Goal: Task Accomplishment & Management: Complete application form

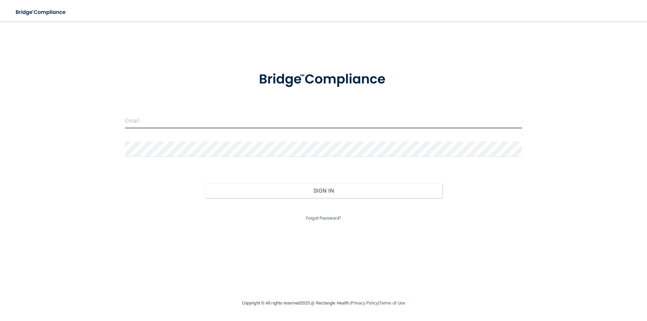
click at [292, 118] on input "email" at bounding box center [323, 120] width 397 height 15
type input "[PERSON_NAME][EMAIL_ADDRESS][DOMAIN_NAME]"
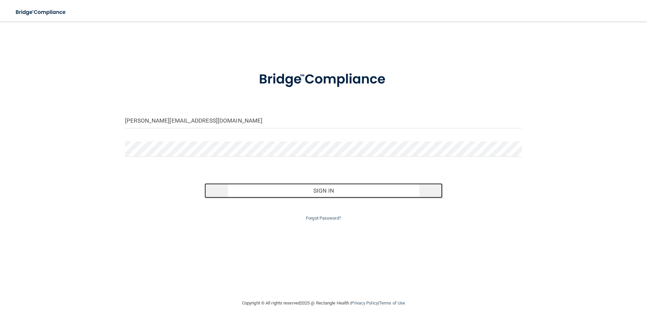
click at [216, 188] on button "Sign In" at bounding box center [323, 190] width 238 height 15
click at [219, 186] on button "Sign In" at bounding box center [323, 190] width 238 height 15
click at [217, 188] on button "Sign In" at bounding box center [323, 190] width 238 height 15
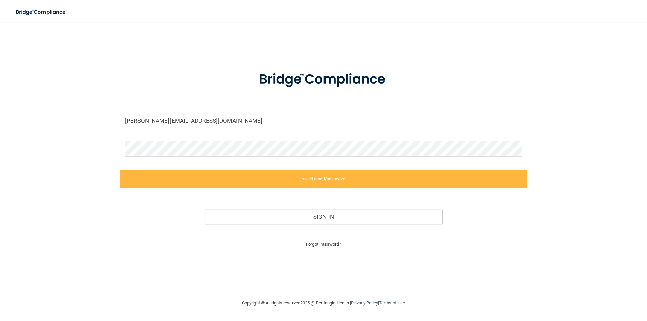
click at [314, 244] on link "Forgot Password?" at bounding box center [323, 243] width 35 height 5
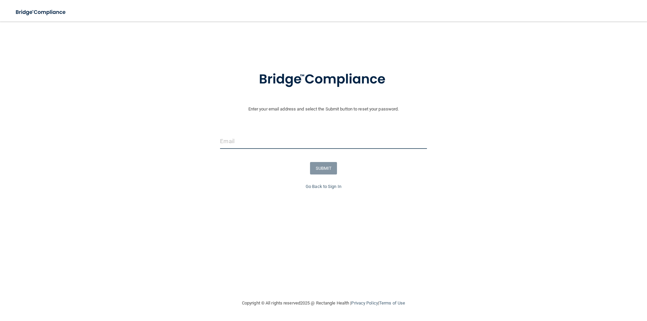
click at [226, 142] on input "email" at bounding box center [323, 141] width 206 height 15
type input "[PERSON_NAME][EMAIL_ADDRESS][DOMAIN_NAME]"
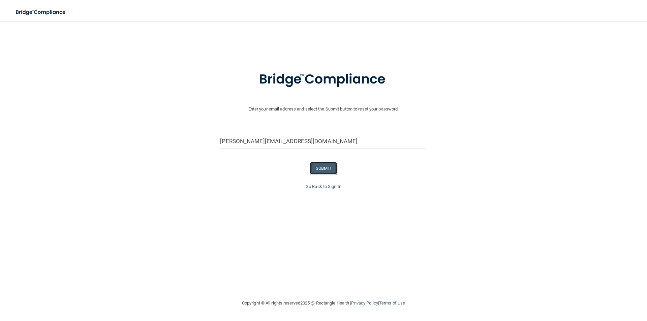
click at [320, 172] on button "SUBMIT" at bounding box center [323, 168] width 27 height 12
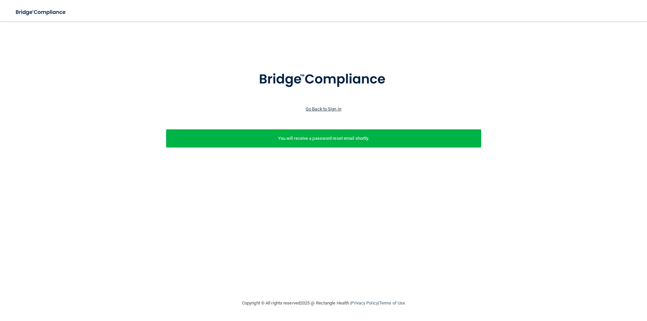
click at [311, 109] on link "Go Back to Sign In" at bounding box center [323, 108] width 36 height 5
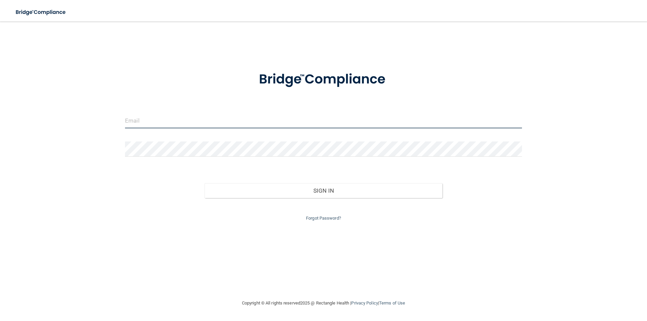
click at [204, 123] on input "email" at bounding box center [323, 120] width 397 height 15
type input "[PERSON_NAME][EMAIL_ADDRESS][DOMAIN_NAME]"
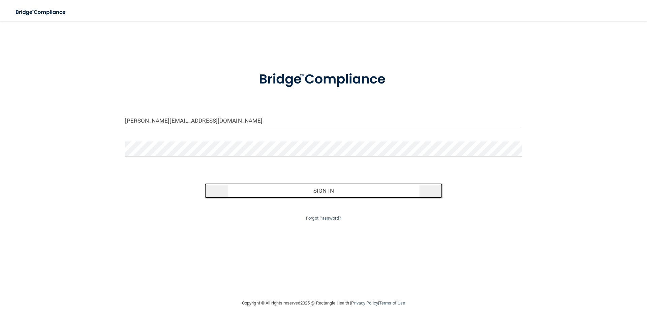
click at [232, 191] on button "Sign In" at bounding box center [323, 190] width 238 height 15
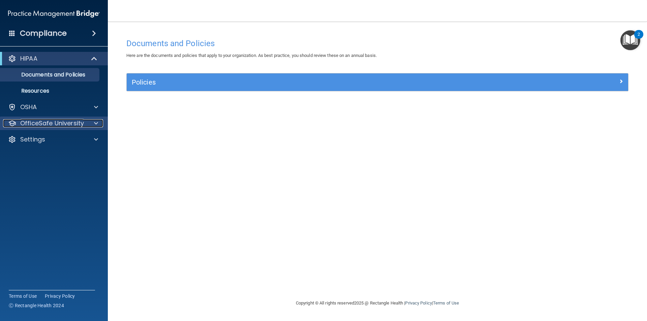
click at [95, 123] on span at bounding box center [96, 123] width 4 height 8
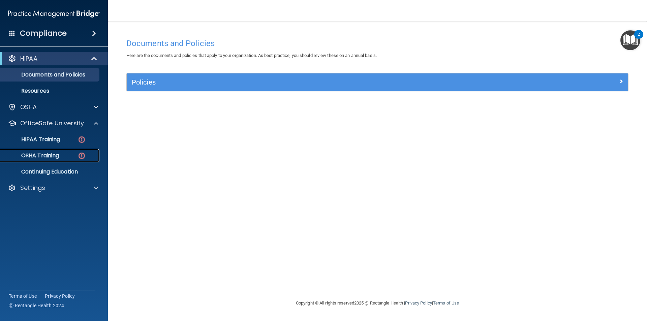
click at [55, 154] on p "OSHA Training" at bounding box center [31, 155] width 55 height 7
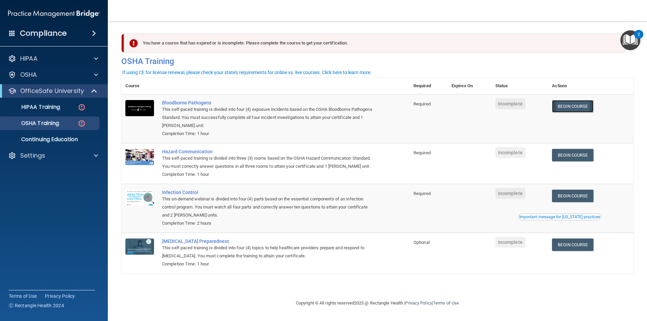
click at [563, 109] on link "Begin Course" at bounding box center [572, 106] width 41 height 12
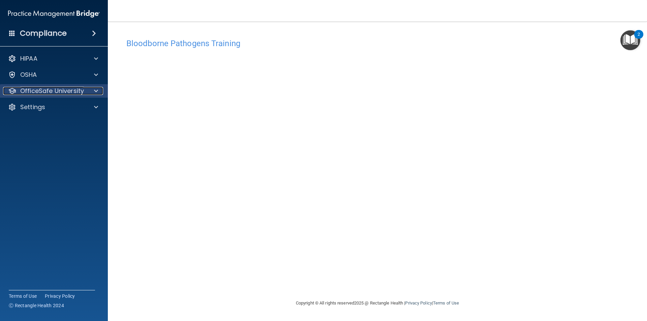
click at [97, 90] on span at bounding box center [96, 91] width 4 height 8
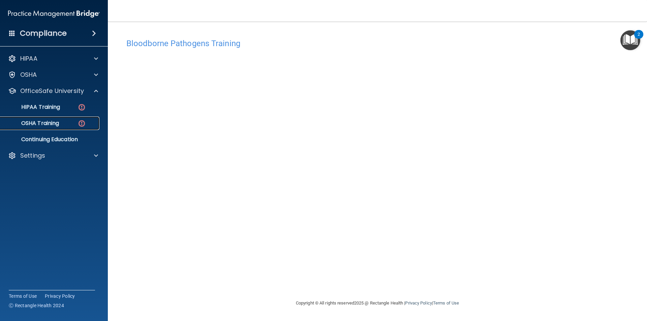
click at [50, 120] on p "OSHA Training" at bounding box center [31, 123] width 55 height 7
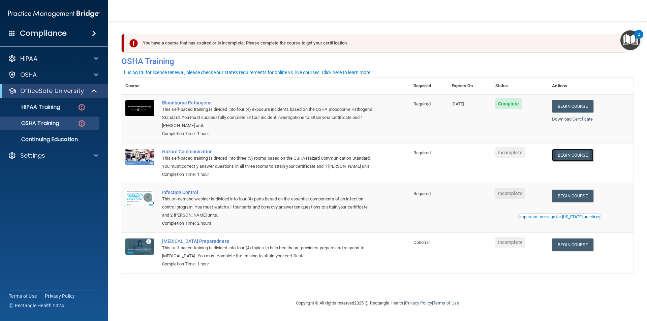
click at [573, 160] on link "Begin Course" at bounding box center [572, 155] width 41 height 12
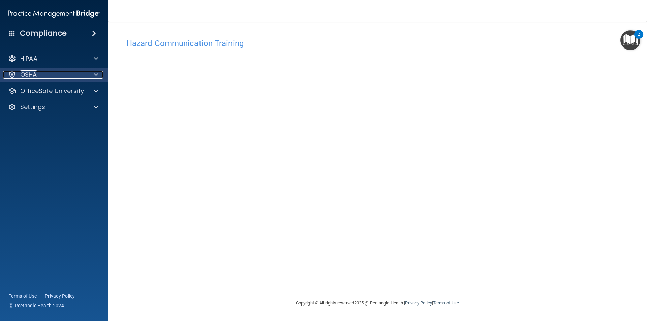
click at [97, 73] on span at bounding box center [96, 75] width 4 height 8
click at [96, 74] on span at bounding box center [96, 75] width 4 height 8
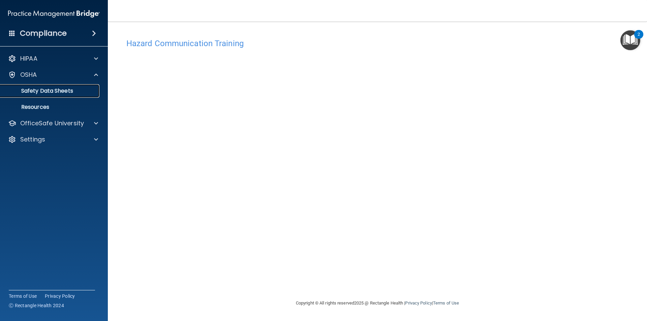
click at [66, 89] on p "Safety Data Sheets" at bounding box center [50, 91] width 92 height 7
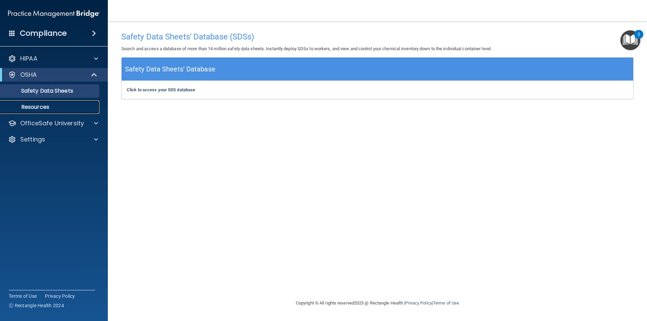
click at [50, 107] on p "Resources" at bounding box center [50, 107] width 92 height 7
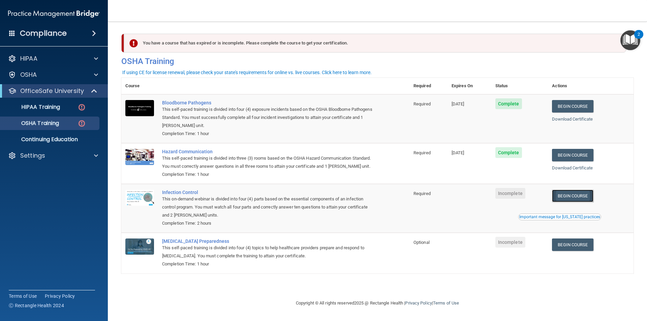
click at [571, 198] on link "Begin Course" at bounding box center [572, 196] width 41 height 12
click at [580, 198] on link "Begin Course" at bounding box center [572, 196] width 41 height 12
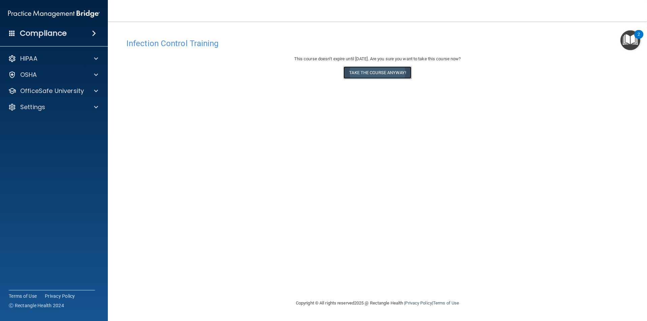
click at [372, 77] on button "Take the course anyway!" at bounding box center [377, 72] width 68 height 12
click at [628, 35] on img "Open Resource Center, 2 new notifications" at bounding box center [630, 40] width 20 height 20
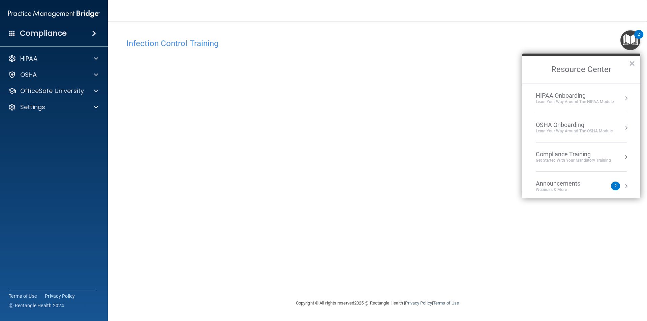
click at [622, 186] on button "Resource Center" at bounding box center [625, 186] width 7 height 7
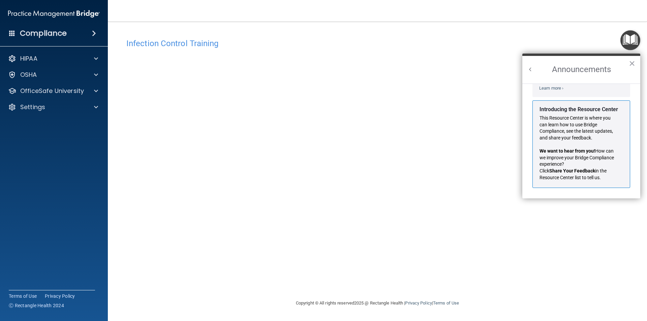
scroll to position [118, 0]
click at [632, 63] on button "×" at bounding box center [631, 63] width 6 height 11
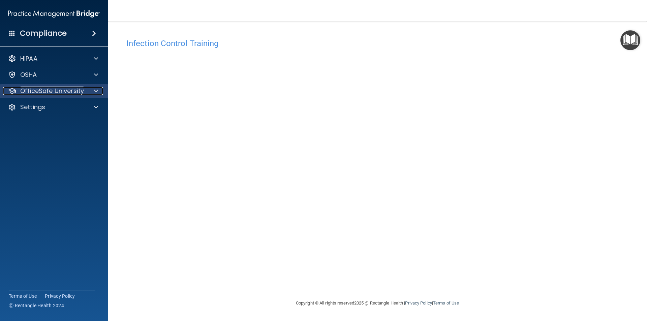
click at [98, 89] on span at bounding box center [96, 91] width 4 height 8
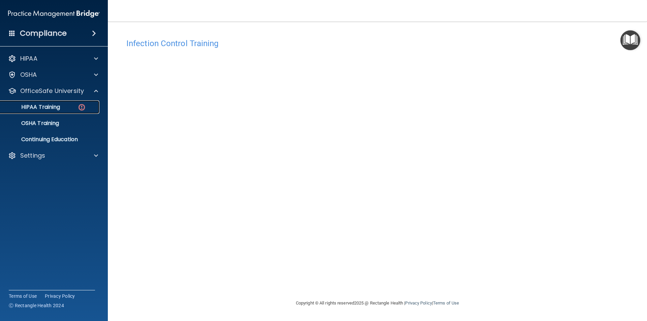
click at [40, 105] on p "HIPAA Training" at bounding box center [32, 107] width 56 height 7
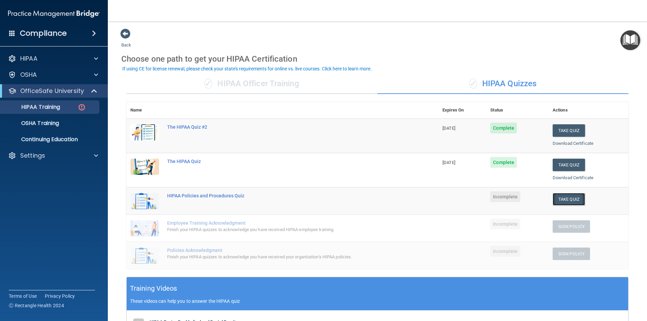
click at [561, 203] on button "Take Quiz" at bounding box center [568, 199] width 32 height 12
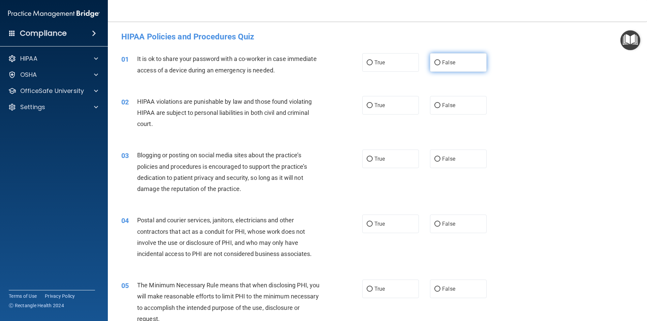
click at [434, 64] on input "False" at bounding box center [437, 62] width 6 height 5
radio input "true"
click at [435, 157] on input "False" at bounding box center [437, 159] width 6 height 5
radio input "true"
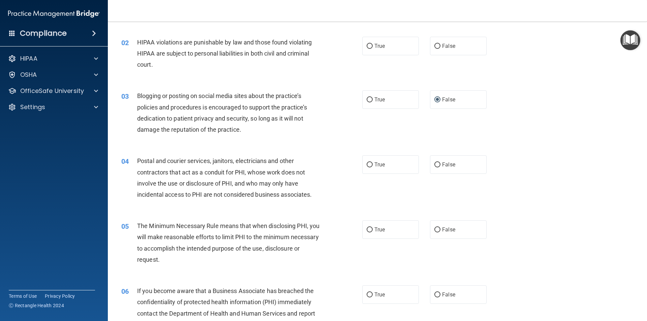
scroll to position [67, 0]
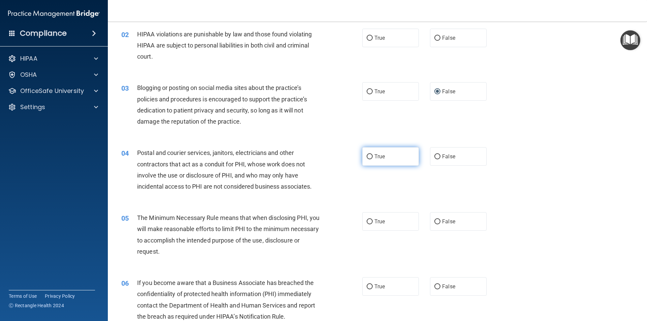
click at [366, 156] on input "True" at bounding box center [369, 156] width 6 height 5
radio input "true"
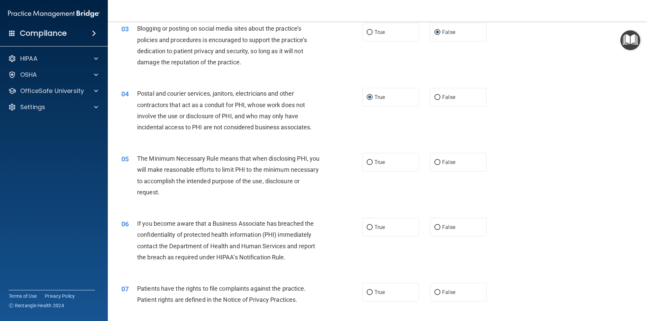
scroll to position [135, 0]
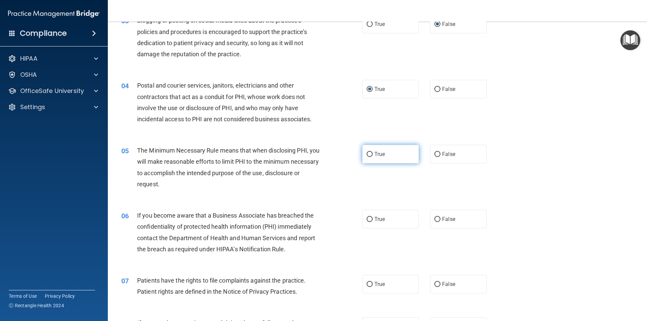
click at [366, 155] on input "True" at bounding box center [369, 154] width 6 height 5
radio input "true"
click at [434, 220] on input "False" at bounding box center [437, 219] width 6 height 5
radio input "true"
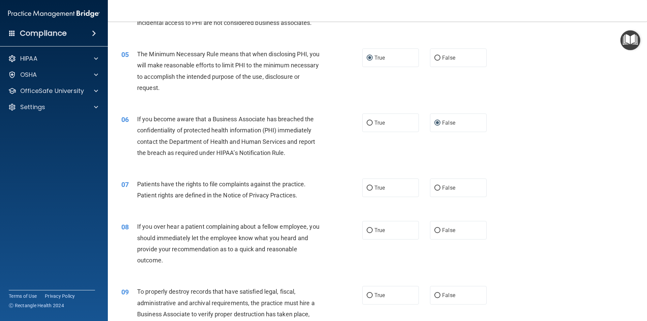
scroll to position [236, 0]
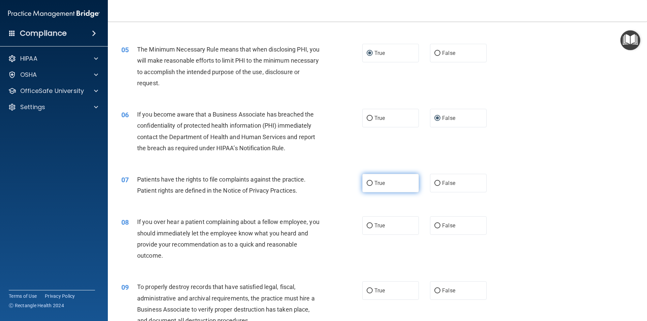
click at [367, 185] on input "True" at bounding box center [369, 183] width 6 height 5
radio input "true"
click at [434, 226] on input "False" at bounding box center [437, 225] width 6 height 5
radio input "true"
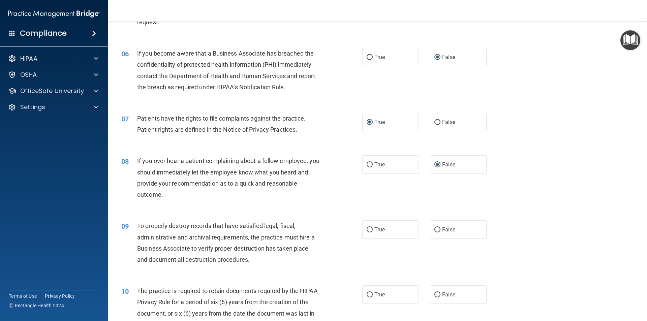
scroll to position [337, 0]
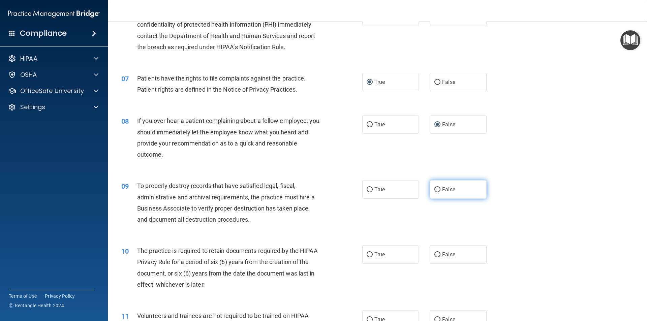
click at [434, 189] on input "False" at bounding box center [437, 189] width 6 height 5
radio input "true"
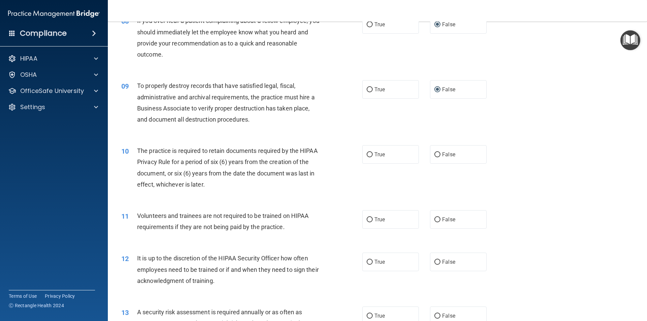
scroll to position [438, 0]
click at [435, 156] on input "False" at bounding box center [437, 153] width 6 height 5
radio input "true"
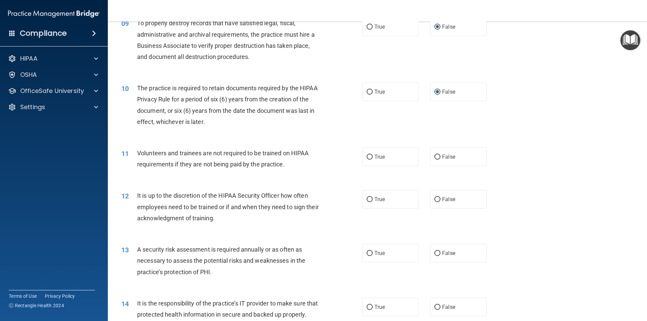
scroll to position [505, 0]
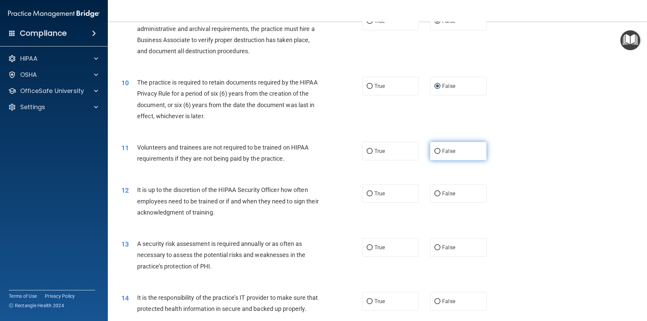
click at [434, 151] on input "False" at bounding box center [437, 151] width 6 height 5
radio input "true"
click at [368, 193] on input "True" at bounding box center [369, 193] width 6 height 5
radio input "true"
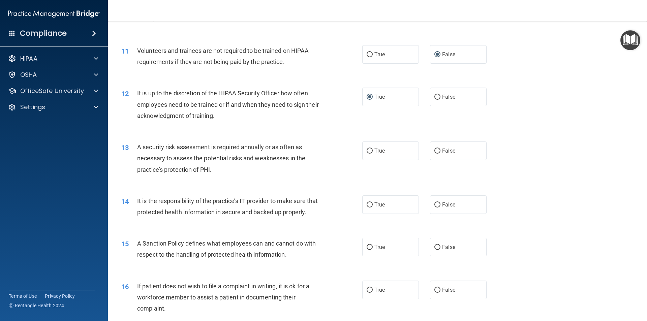
scroll to position [606, 0]
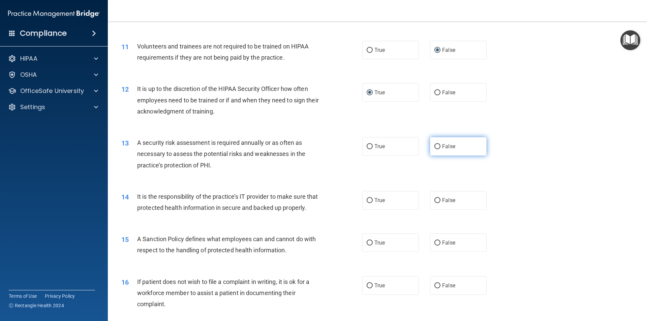
click at [434, 146] on input "False" at bounding box center [437, 146] width 6 height 5
radio input "true"
click at [368, 199] on input "True" at bounding box center [369, 200] width 6 height 5
radio input "true"
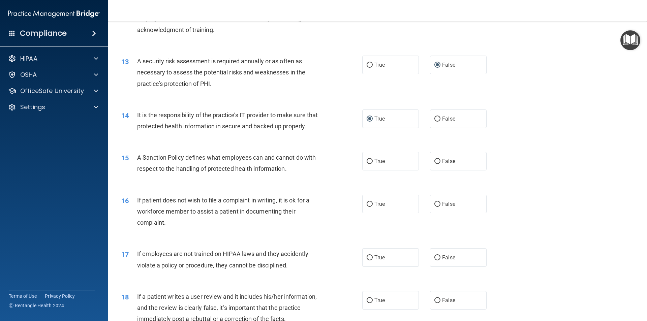
scroll to position [707, 0]
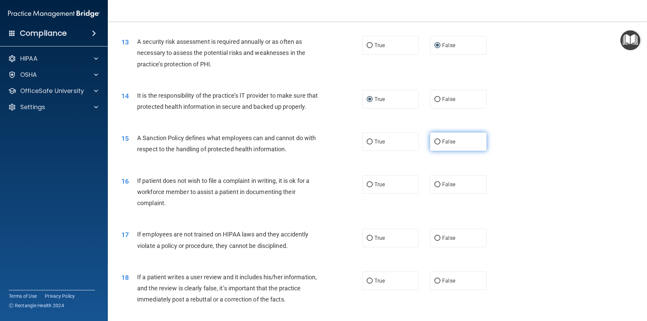
click at [434, 144] on input "False" at bounding box center [437, 141] width 6 height 5
radio input "true"
click at [434, 187] on input "False" at bounding box center [437, 184] width 6 height 5
radio input "true"
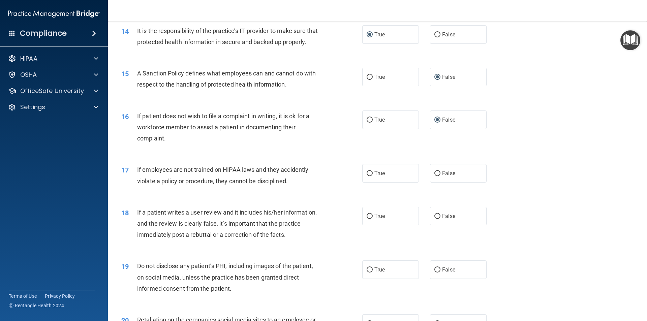
scroll to position [808, 0]
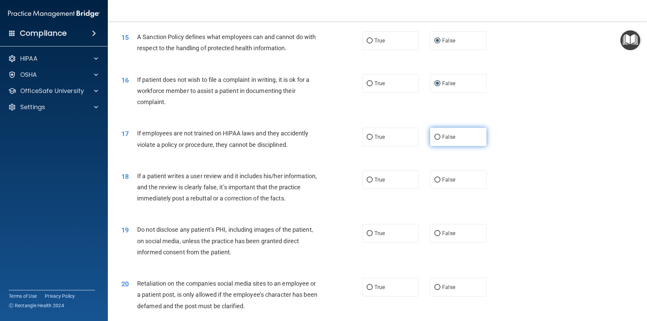
click at [434, 140] on input "False" at bounding box center [437, 137] width 6 height 5
radio input "true"
click at [435, 183] on input "False" at bounding box center [437, 179] width 6 height 5
radio input "true"
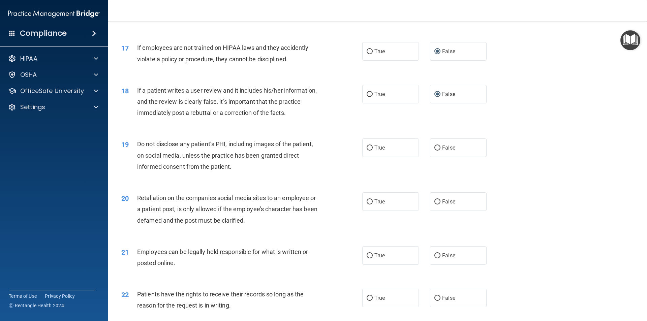
scroll to position [909, 0]
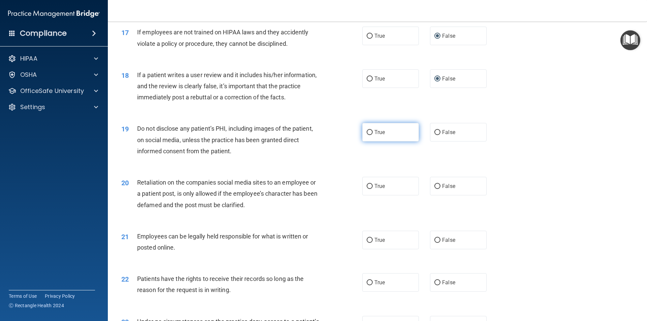
click at [368, 135] on input "True" at bounding box center [369, 132] width 6 height 5
radio input "true"
click at [435, 189] on input "False" at bounding box center [437, 186] width 6 height 5
radio input "true"
click at [368, 243] on input "True" at bounding box center [369, 240] width 6 height 5
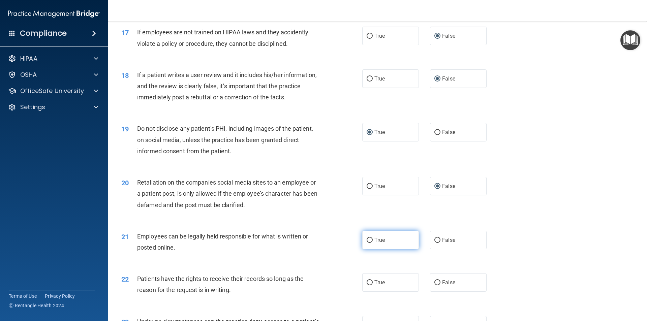
radio input "true"
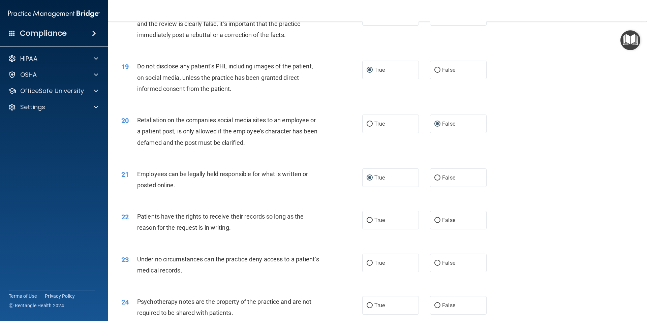
scroll to position [977, 0]
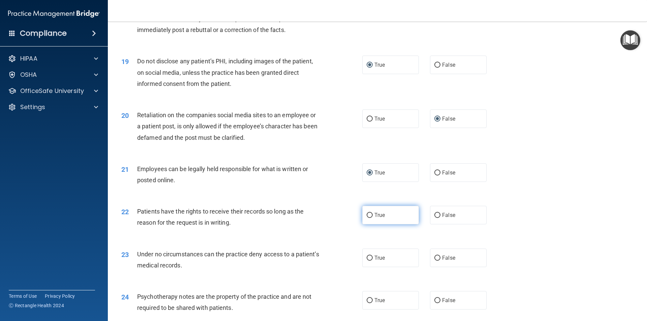
click at [367, 218] on input "True" at bounding box center [369, 215] width 6 height 5
radio input "true"
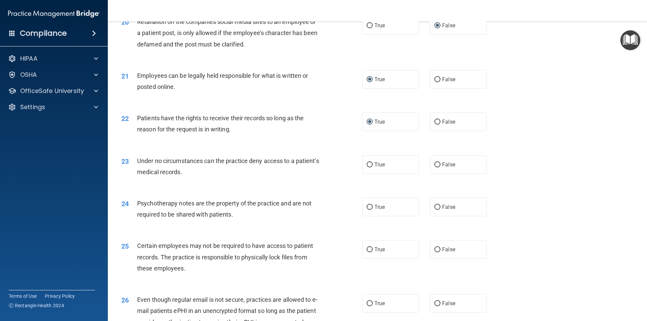
scroll to position [1078, 0]
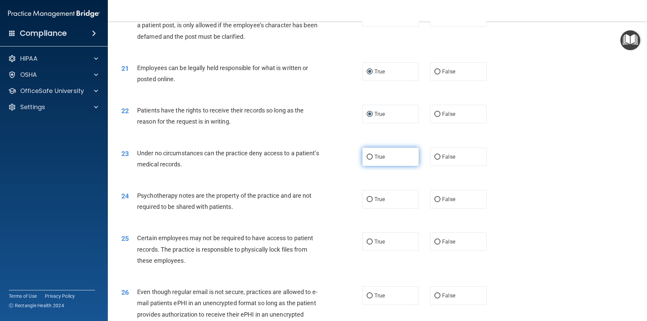
click at [367, 160] on input "True" at bounding box center [369, 157] width 6 height 5
radio input "true"
drag, startPoint x: 434, startPoint y: 209, endPoint x: 394, endPoint y: 203, distance: 40.6
click at [434, 202] on input "False" at bounding box center [437, 199] width 6 height 5
radio input "true"
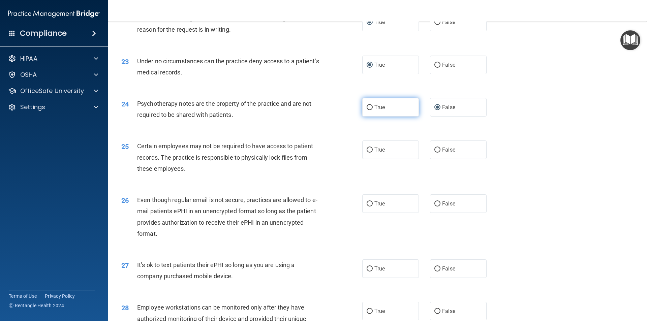
scroll to position [1179, 0]
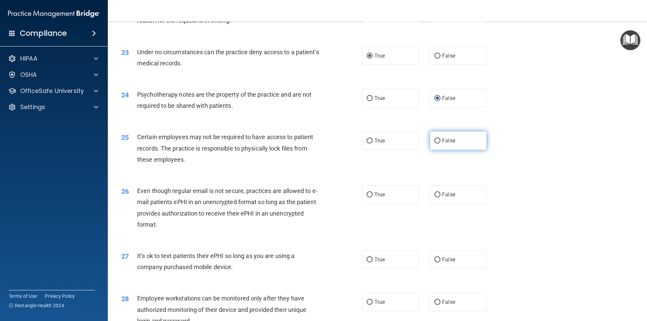
click at [434, 143] on input "False" at bounding box center [437, 140] width 6 height 5
radio input "true"
click at [367, 197] on input "True" at bounding box center [369, 194] width 6 height 5
radio input "true"
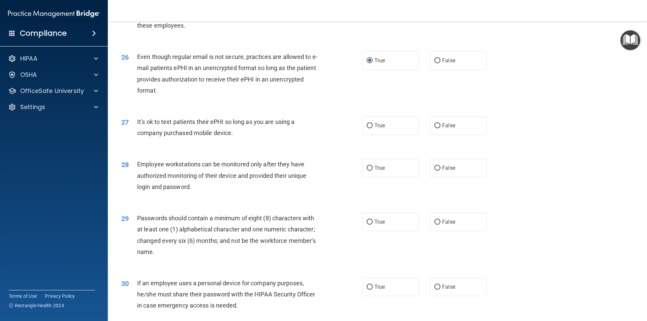
scroll to position [1313, 0]
click at [434, 128] on input "False" at bounding box center [437, 125] width 6 height 5
radio input "true"
click at [435, 170] on input "False" at bounding box center [437, 167] width 6 height 5
radio input "true"
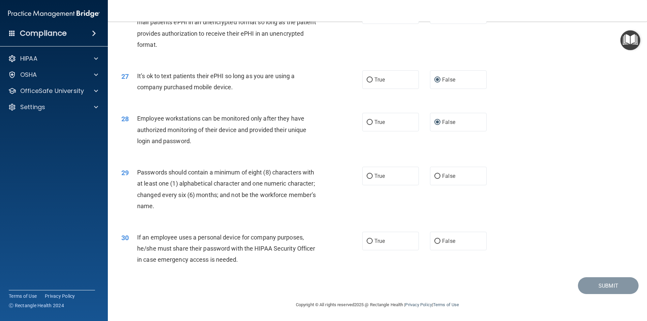
scroll to position [1370, 0]
click at [366, 176] on input "True" at bounding box center [369, 176] width 6 height 5
radio input "true"
click at [434, 239] on input "False" at bounding box center [437, 241] width 6 height 5
radio input "true"
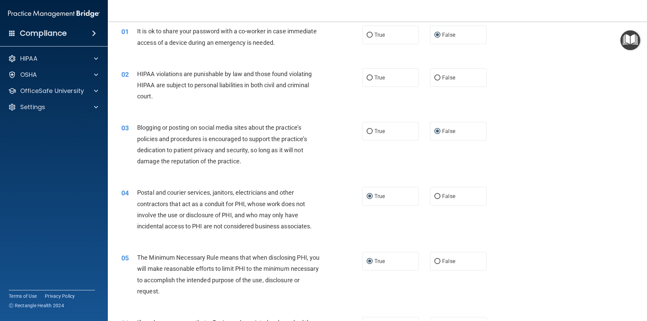
scroll to position [23, 0]
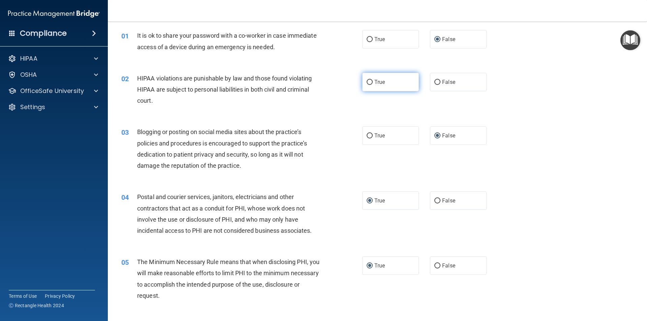
click at [366, 83] on input "True" at bounding box center [369, 82] width 6 height 5
radio input "true"
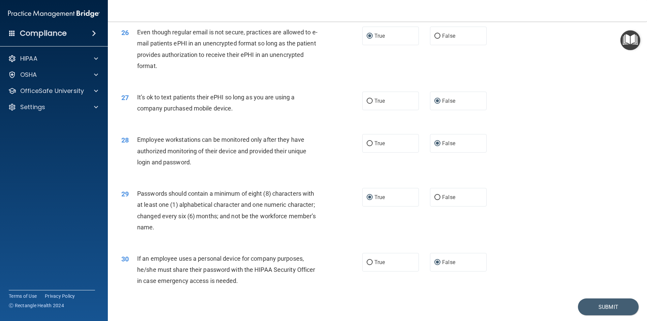
scroll to position [1370, 0]
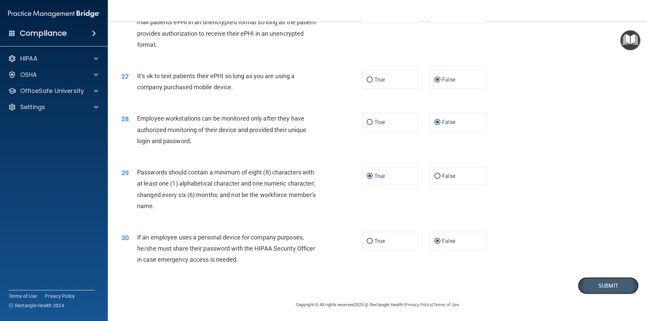
click at [587, 287] on button "Submit" at bounding box center [608, 285] width 61 height 17
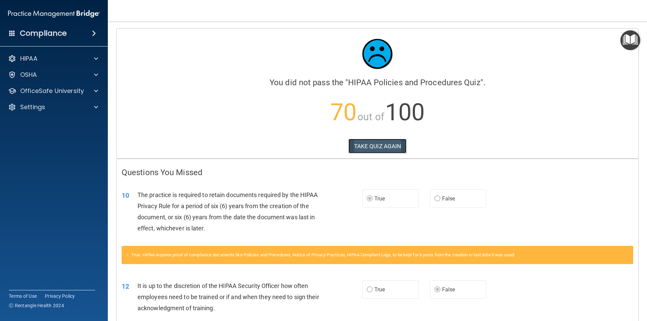
click at [372, 147] on button "TAKE QUIZ AGAIN" at bounding box center [377, 146] width 58 height 15
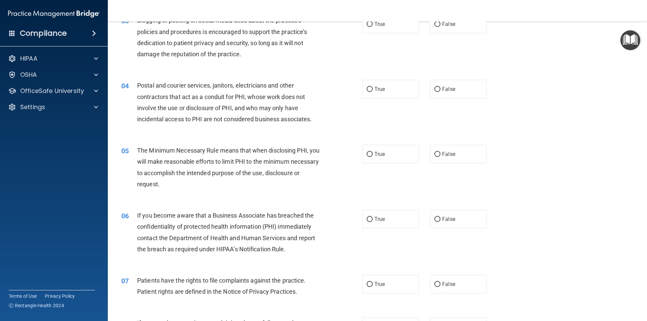
scroll to position [337, 0]
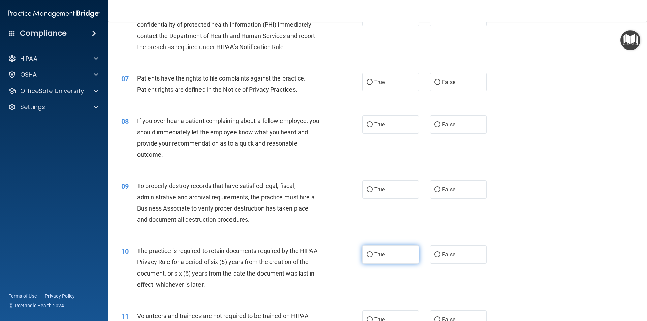
click at [367, 255] on input "True" at bounding box center [369, 254] width 6 height 5
radio input "true"
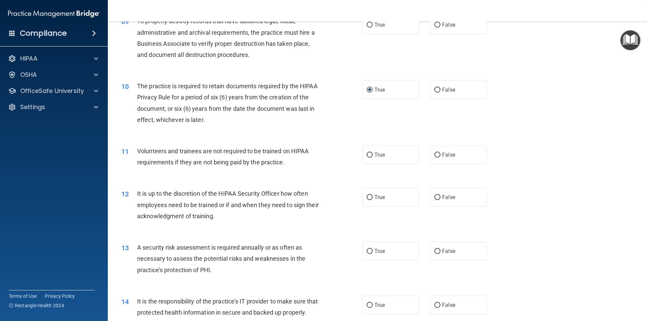
scroll to position [505, 0]
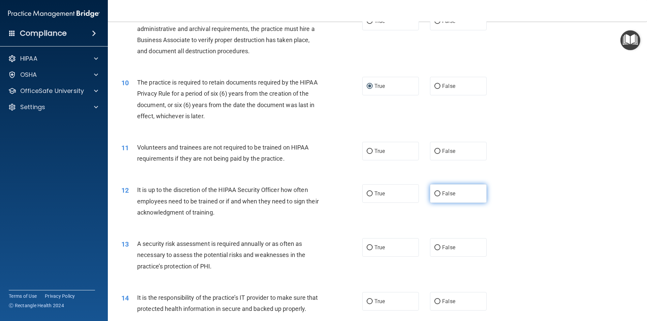
click at [434, 192] on input "False" at bounding box center [437, 193] width 6 height 5
radio input "true"
click at [366, 247] on input "True" at bounding box center [369, 247] width 6 height 5
radio input "true"
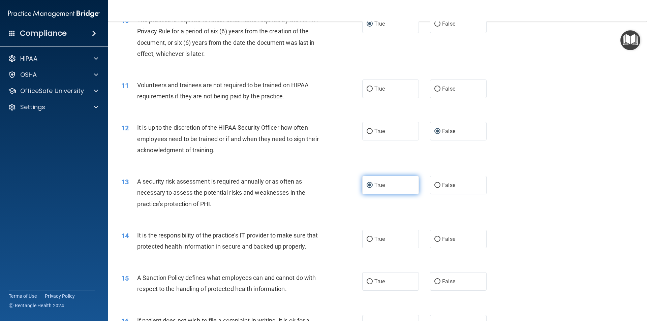
scroll to position [572, 0]
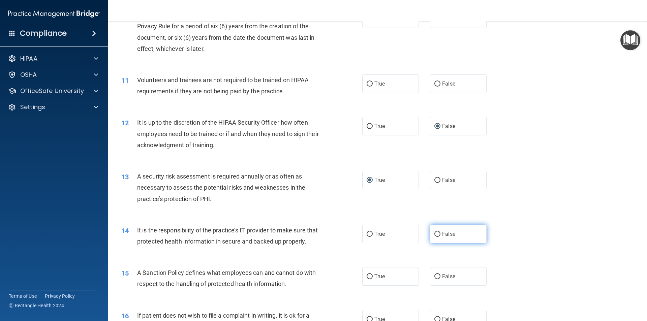
click at [434, 234] on input "False" at bounding box center [437, 234] width 6 height 5
radio input "true"
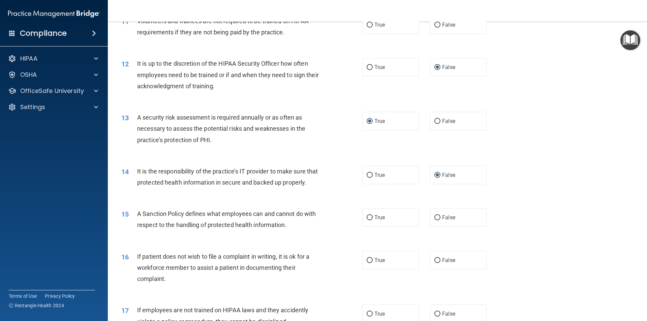
scroll to position [640, 0]
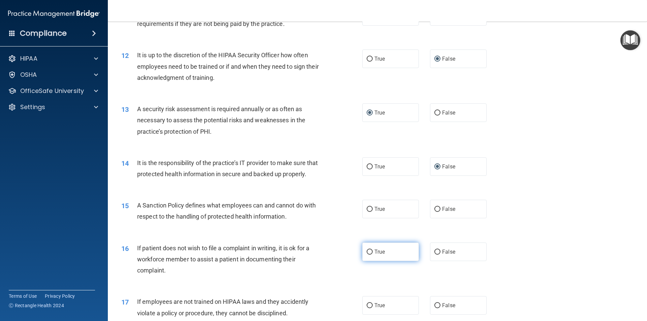
click at [367, 255] on input "True" at bounding box center [369, 252] width 6 height 5
radio input "true"
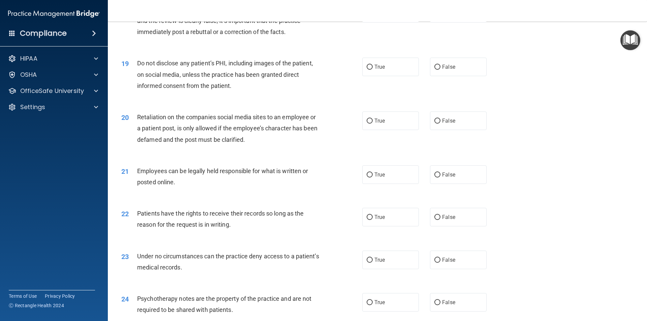
scroll to position [977, 0]
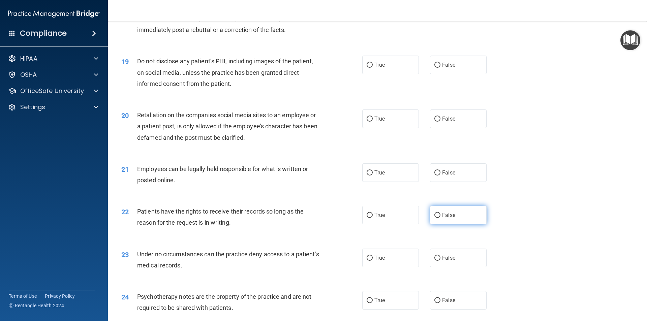
click at [434, 218] on input "False" at bounding box center [437, 215] width 6 height 5
radio input "true"
click at [434, 261] on input "False" at bounding box center [437, 258] width 6 height 5
radio input "true"
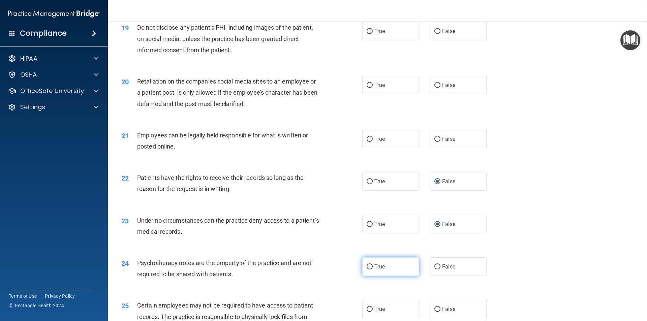
click at [368, 269] on input "True" at bounding box center [369, 266] width 6 height 5
radio input "true"
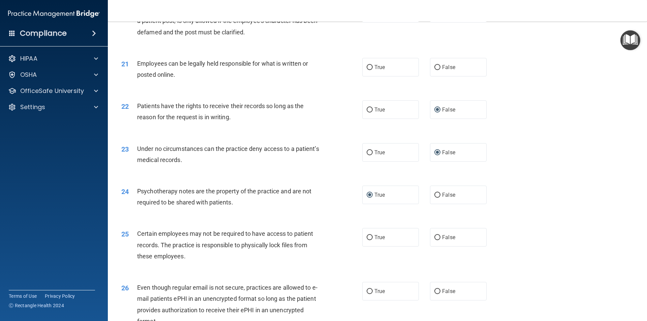
scroll to position [1111, 0]
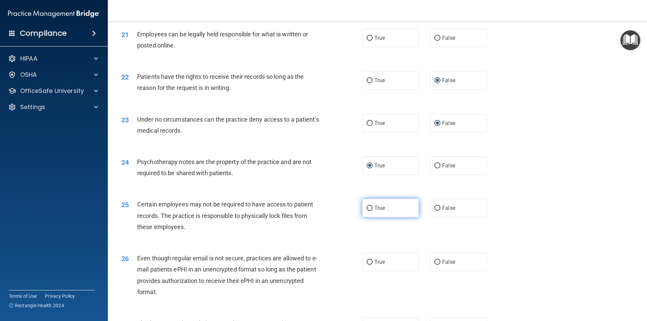
click at [368, 211] on input "True" at bounding box center [369, 208] width 6 height 5
radio input "true"
click at [367, 265] on input "True" at bounding box center [369, 262] width 6 height 5
radio input "true"
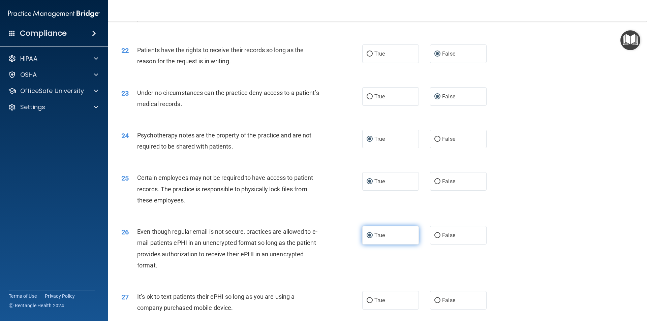
scroll to position [1212, 0]
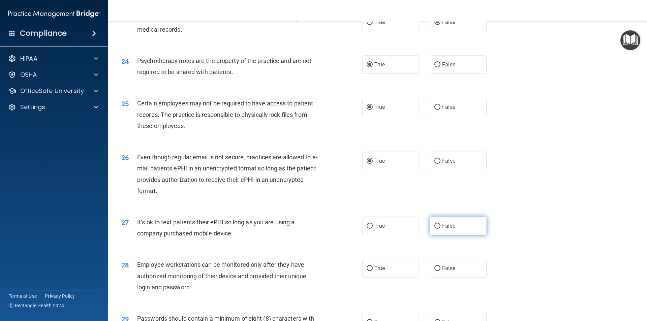
click at [435, 229] on input "False" at bounding box center [437, 226] width 6 height 5
radio input "true"
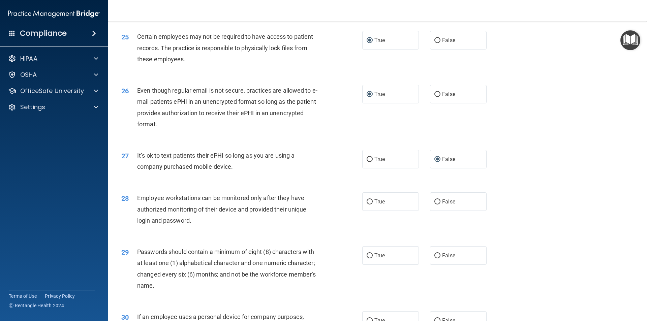
scroll to position [1280, 0]
click at [434, 204] on input "False" at bounding box center [437, 201] width 6 height 5
radio input "true"
click at [368, 258] on input "True" at bounding box center [369, 255] width 6 height 5
radio input "true"
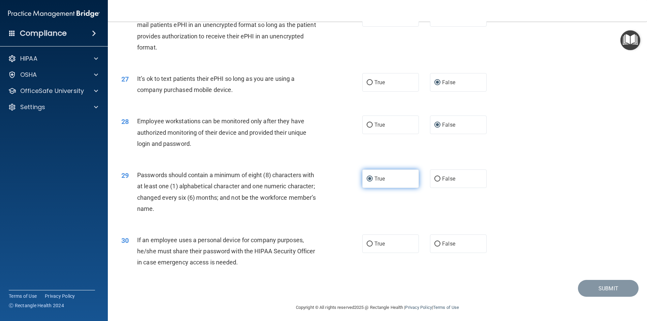
scroll to position [1370, 0]
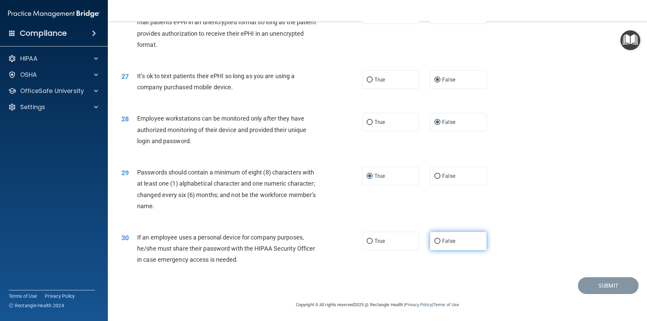
click at [434, 241] on input "False" at bounding box center [437, 241] width 6 height 5
radio input "true"
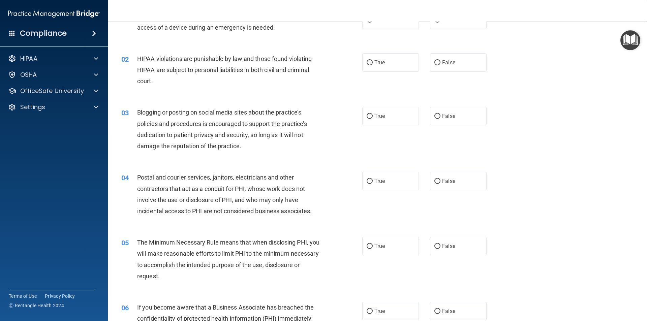
scroll to position [0, 0]
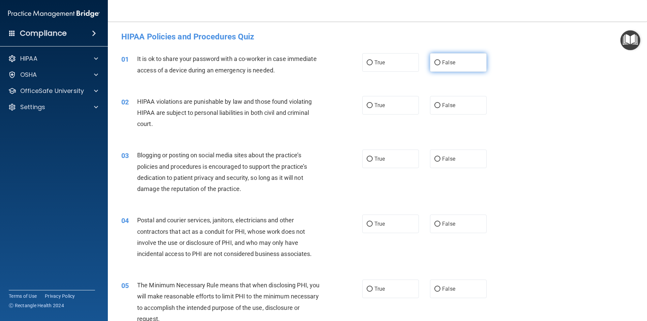
click at [434, 63] on input "False" at bounding box center [437, 62] width 6 height 5
radio input "true"
click at [369, 104] on input "True" at bounding box center [369, 105] width 6 height 5
radio input "true"
click at [434, 158] on input "False" at bounding box center [437, 159] width 6 height 5
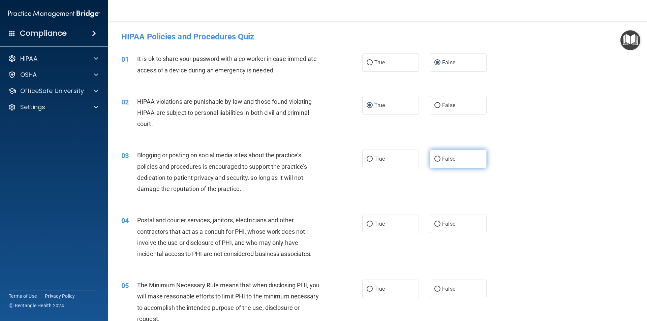
radio input "true"
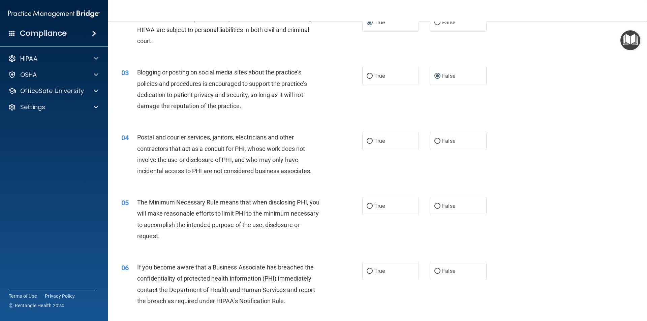
scroll to position [101, 0]
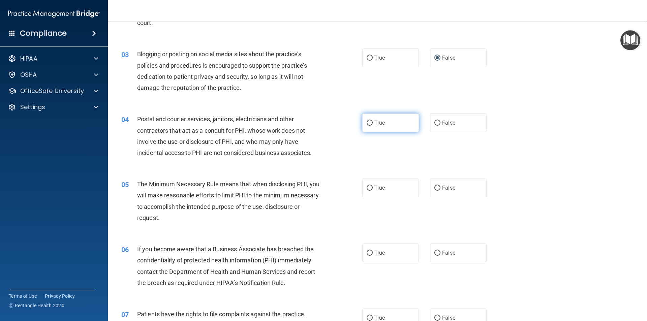
click at [366, 122] on input "True" at bounding box center [369, 123] width 6 height 5
radio input "true"
click at [368, 188] on input "True" at bounding box center [369, 188] width 6 height 5
radio input "true"
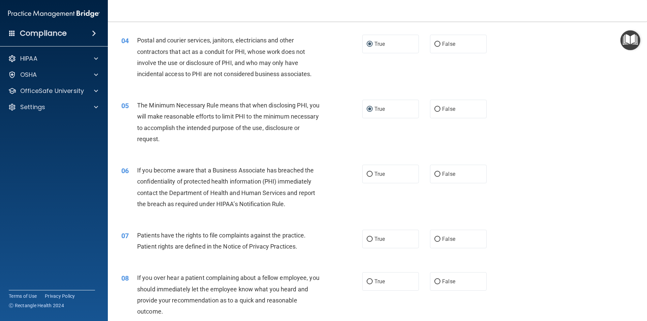
scroll to position [202, 0]
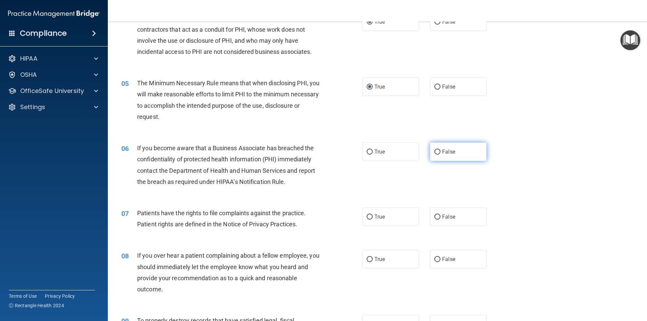
click at [434, 151] on input "False" at bounding box center [437, 152] width 6 height 5
radio input "true"
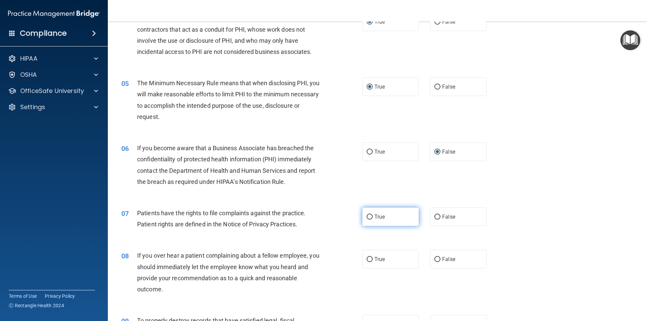
click at [368, 216] on input "True" at bounding box center [369, 217] width 6 height 5
radio input "true"
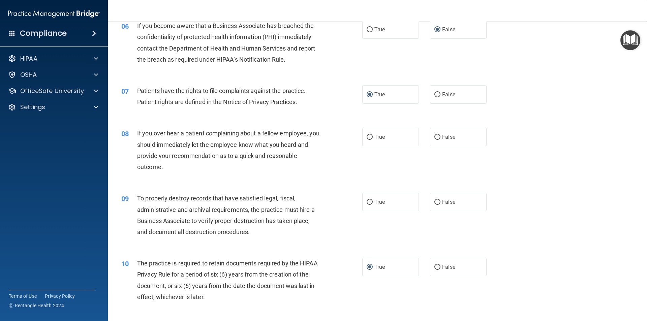
scroll to position [337, 0]
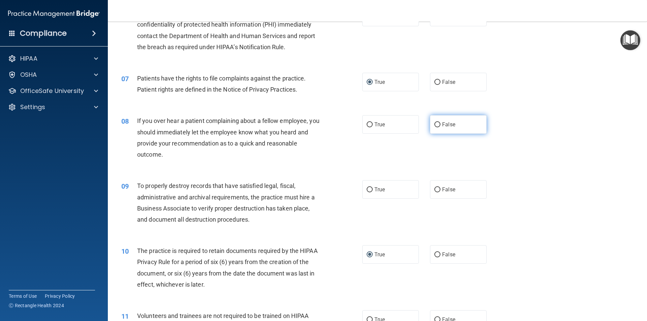
click at [434, 124] on input "False" at bounding box center [437, 124] width 6 height 5
radio input "true"
click at [435, 189] on input "False" at bounding box center [437, 189] width 6 height 5
radio input "true"
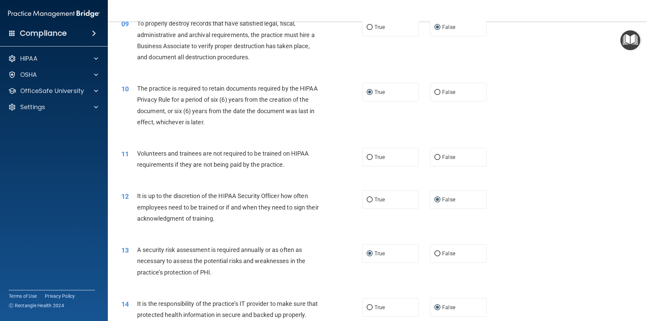
scroll to position [505, 0]
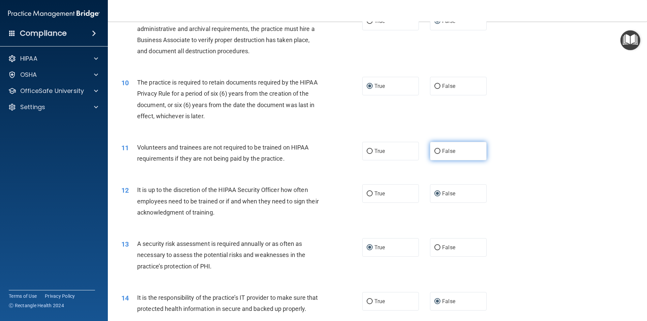
click at [434, 151] on input "False" at bounding box center [437, 151] width 6 height 5
radio input "true"
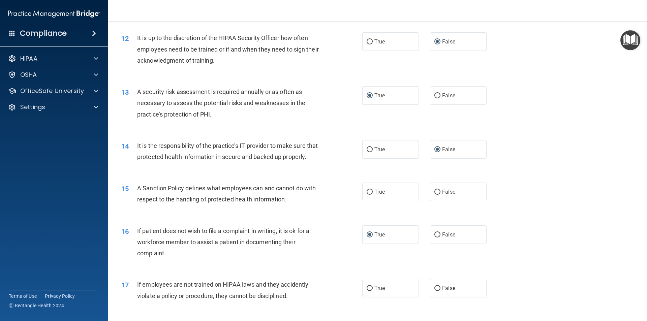
scroll to position [673, 0]
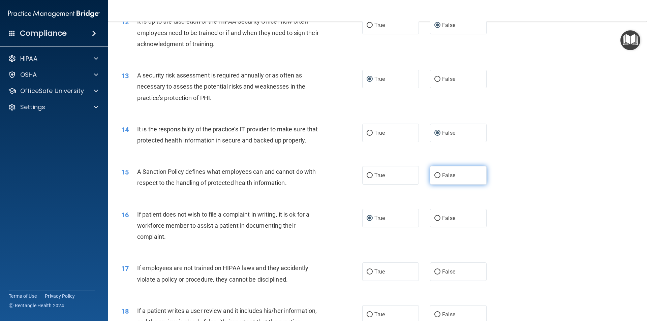
click at [434, 178] on input "False" at bounding box center [437, 175] width 6 height 5
radio input "true"
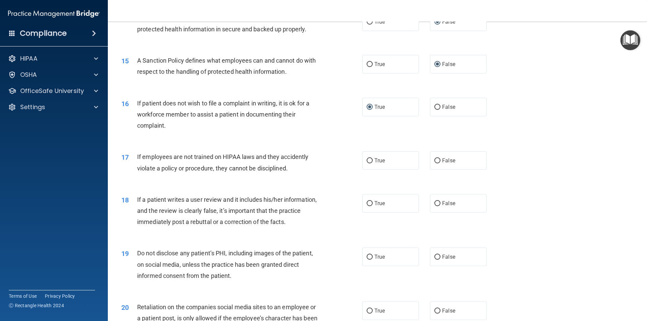
scroll to position [808, 0]
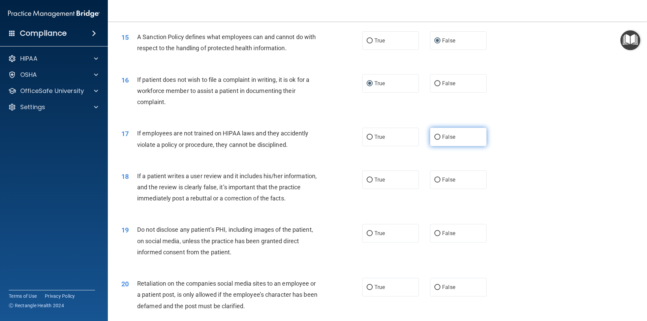
click at [434, 140] on input "False" at bounding box center [437, 137] width 6 height 5
radio input "true"
click at [434, 183] on input "False" at bounding box center [437, 179] width 6 height 5
radio input "true"
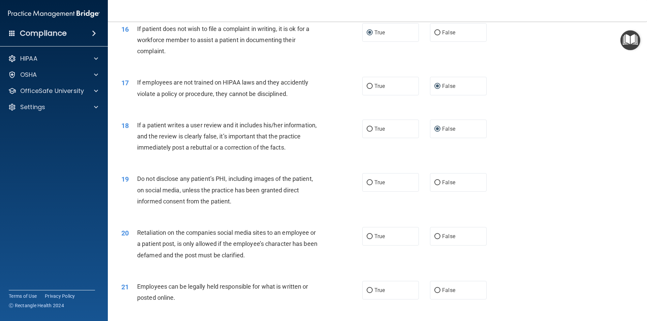
scroll to position [876, 0]
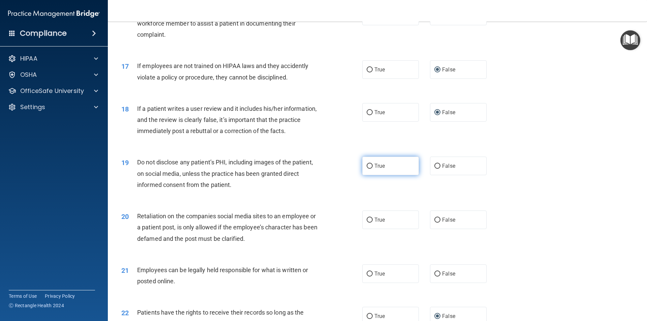
click at [367, 169] on input "True" at bounding box center [369, 166] width 6 height 5
radio input "true"
click at [437, 223] on input "False" at bounding box center [437, 220] width 6 height 5
radio input "true"
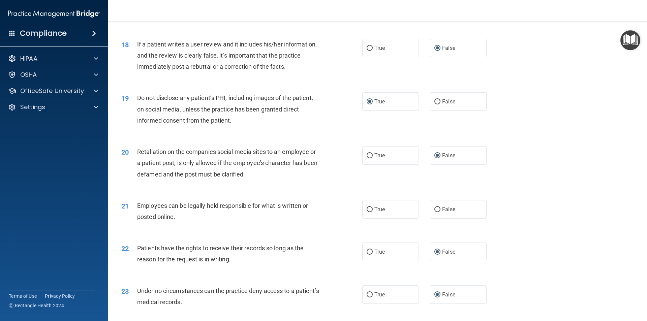
scroll to position [977, 0]
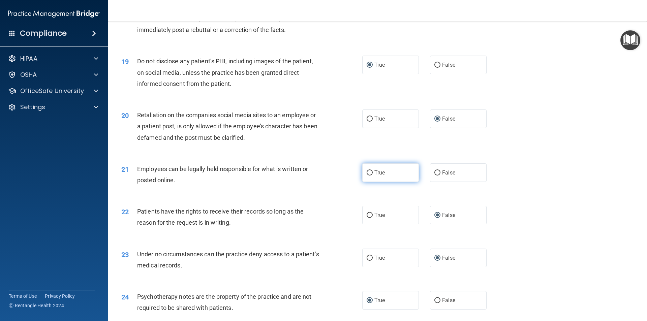
click at [367, 175] on input "True" at bounding box center [369, 172] width 6 height 5
radio input "true"
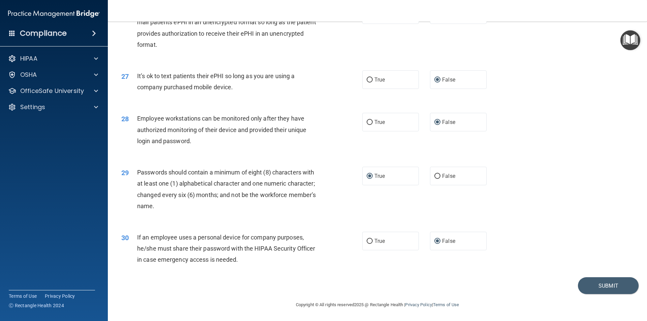
scroll to position [1370, 0]
click at [581, 288] on button "Submit" at bounding box center [608, 285] width 61 height 17
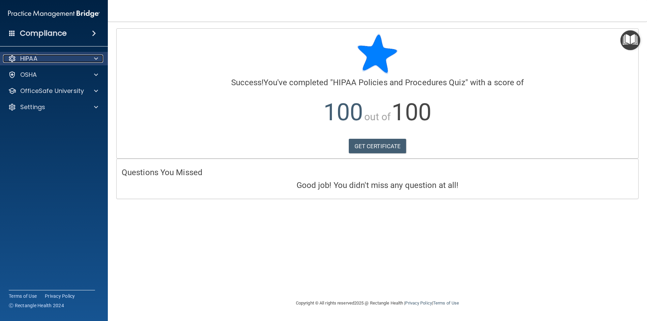
click at [96, 58] on span at bounding box center [96, 59] width 4 height 8
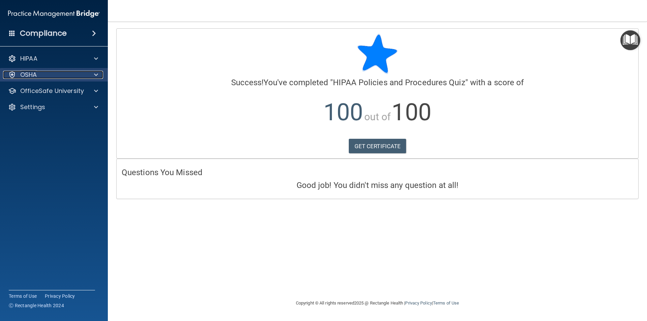
click at [97, 72] on span at bounding box center [96, 75] width 4 height 8
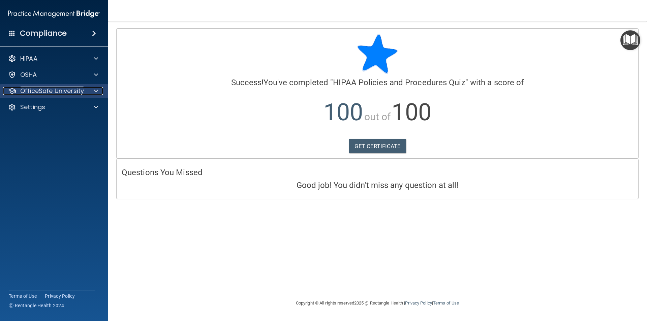
click at [95, 88] on span at bounding box center [96, 91] width 4 height 8
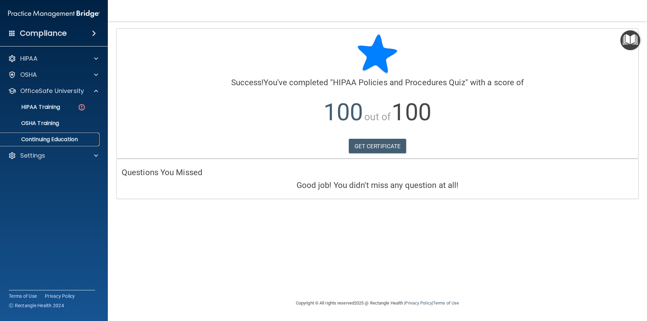
click at [45, 136] on p "Continuing Education" at bounding box center [50, 139] width 92 height 7
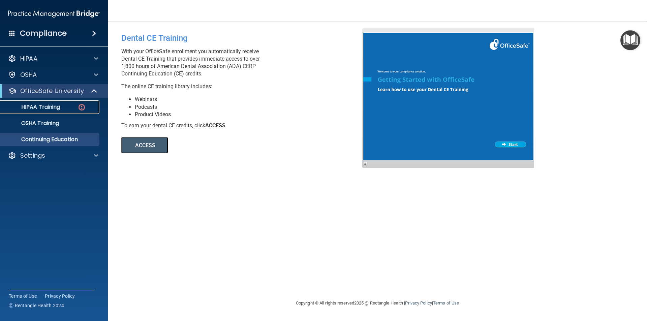
click at [46, 105] on p "HIPAA Training" at bounding box center [32, 107] width 56 height 7
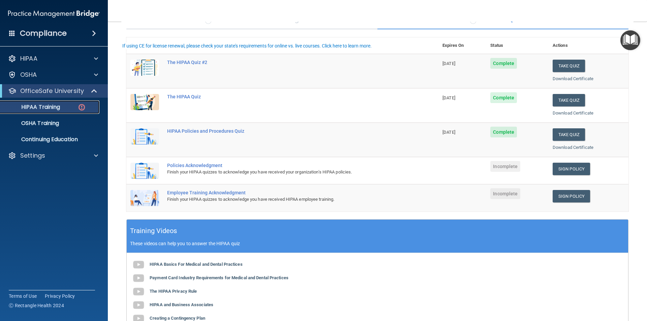
scroll to position [67, 0]
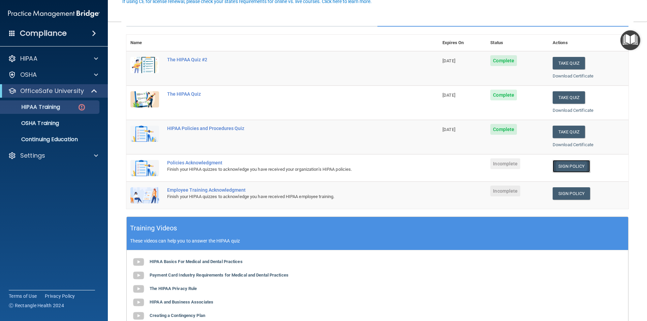
click at [572, 164] on link "Sign Policy" at bounding box center [570, 166] width 37 height 12
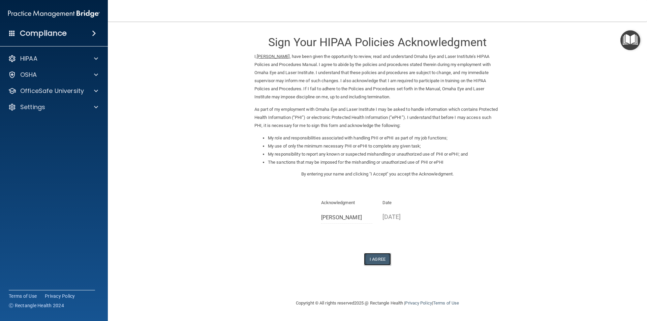
click at [378, 256] on button "I Agree" at bounding box center [377, 259] width 27 height 12
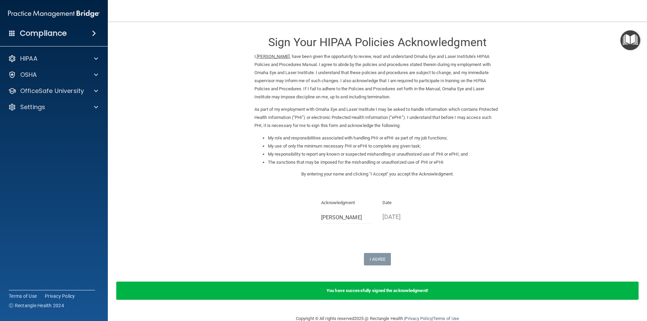
scroll to position [14, 0]
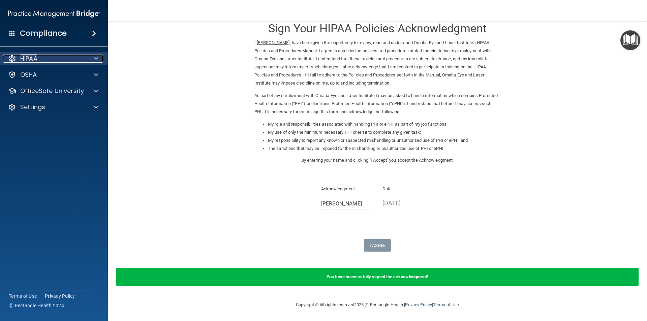
click at [95, 56] on span at bounding box center [96, 59] width 4 height 8
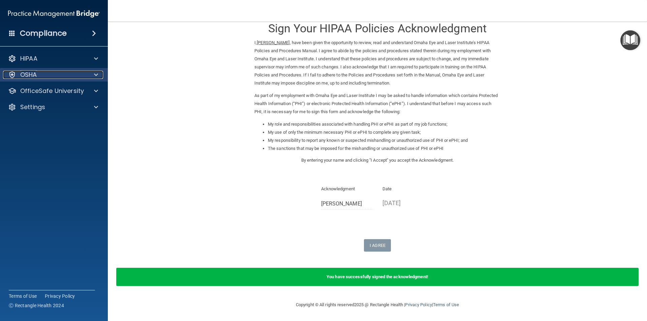
click at [97, 73] on span at bounding box center [96, 75] width 4 height 8
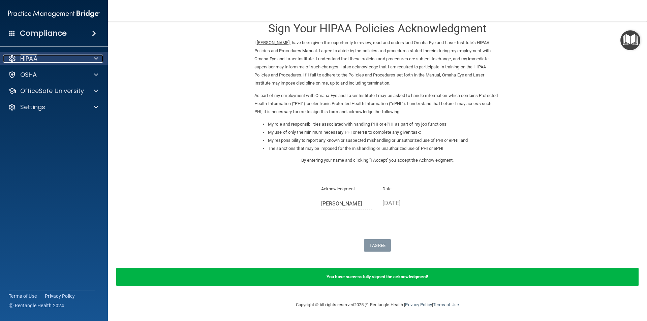
click at [97, 58] on span at bounding box center [96, 59] width 4 height 8
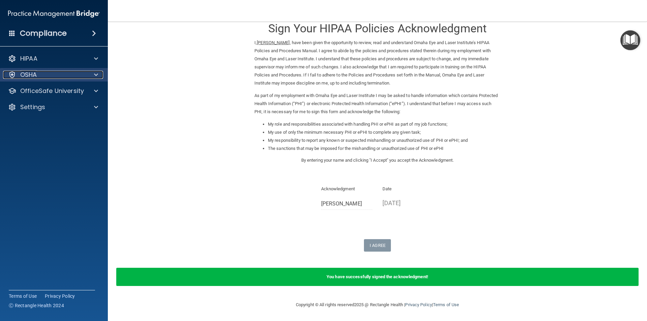
click at [97, 72] on span at bounding box center [96, 75] width 4 height 8
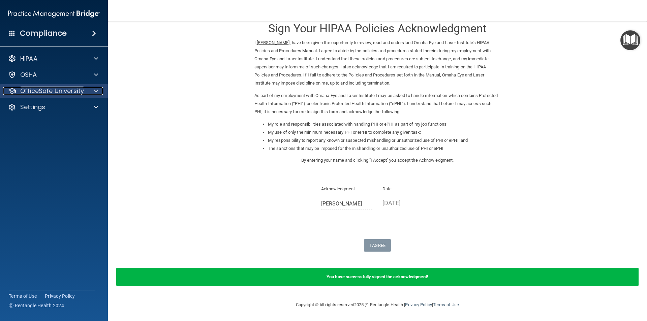
click at [97, 89] on span at bounding box center [96, 91] width 4 height 8
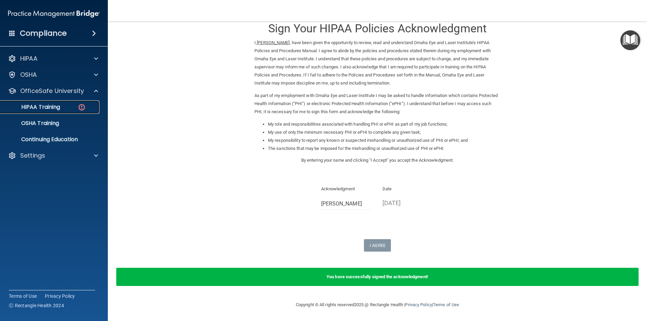
click at [55, 106] on p "HIPAA Training" at bounding box center [32, 107] width 56 height 7
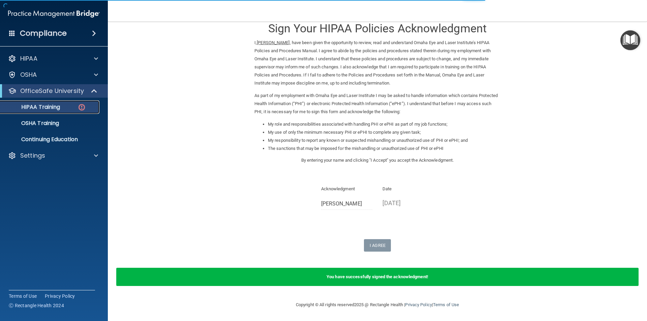
scroll to position [179, 0]
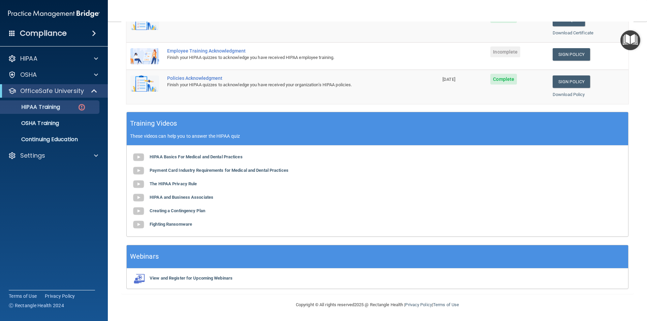
click at [500, 79] on span "Complete" at bounding box center [503, 79] width 27 height 11
click at [499, 83] on span "Complete" at bounding box center [503, 79] width 27 height 11
click at [559, 80] on link "Sign Policy" at bounding box center [570, 81] width 37 height 12
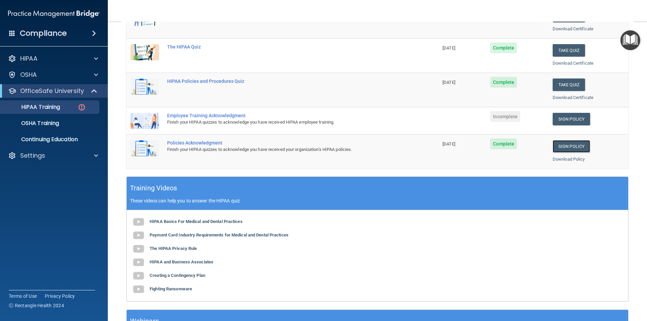
scroll to position [112, 0]
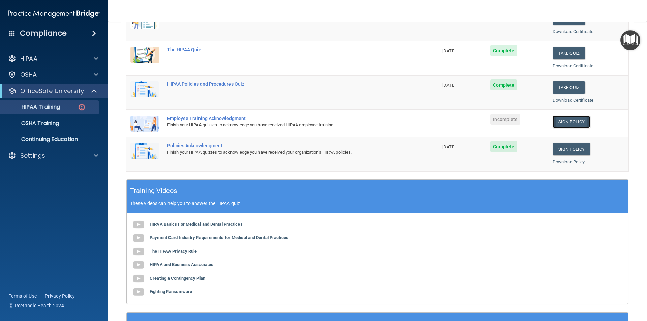
click at [560, 123] on link "Sign Policy" at bounding box center [570, 122] width 37 height 12
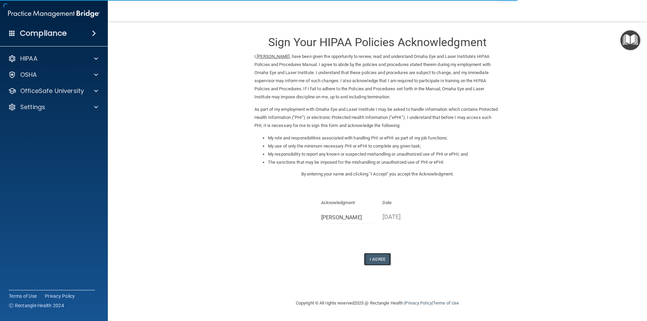
click at [380, 259] on button "I Agree" at bounding box center [377, 259] width 27 height 12
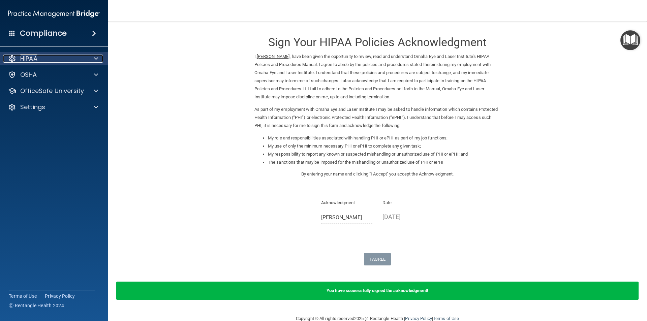
click at [97, 58] on span at bounding box center [96, 59] width 4 height 8
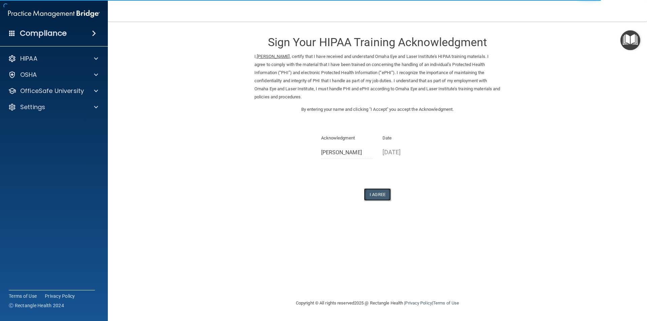
click at [378, 193] on button "I Agree" at bounding box center [377, 194] width 27 height 12
